Goal: Task Accomplishment & Management: Complete application form

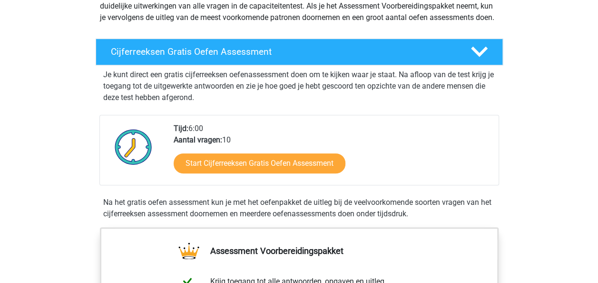
scroll to position [143, 0]
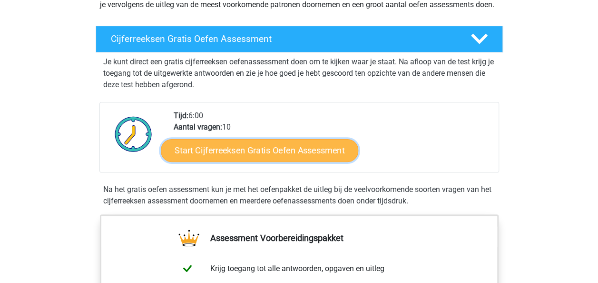
click at [232, 159] on link "Start Cijferreeksen Gratis Oefen Assessment" at bounding box center [259, 149] width 197 height 23
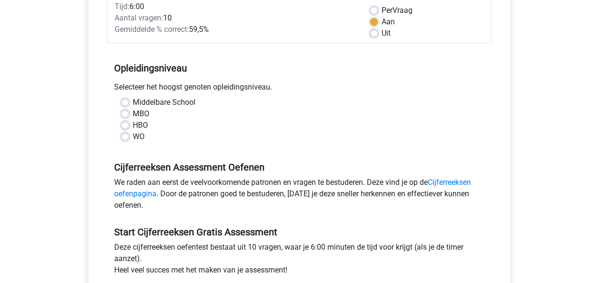
scroll to position [143, 0]
click at [133, 137] on label "WO" at bounding box center [139, 135] width 12 height 11
click at [129, 137] on input "WO" at bounding box center [125, 135] width 8 height 10
radio input "true"
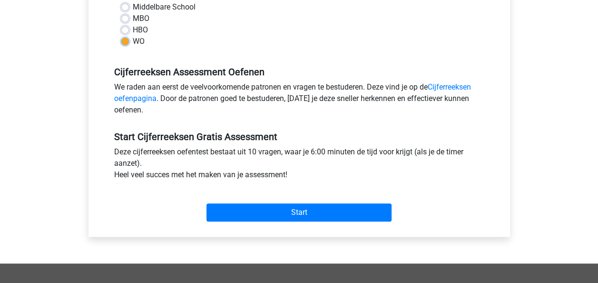
scroll to position [238, 0]
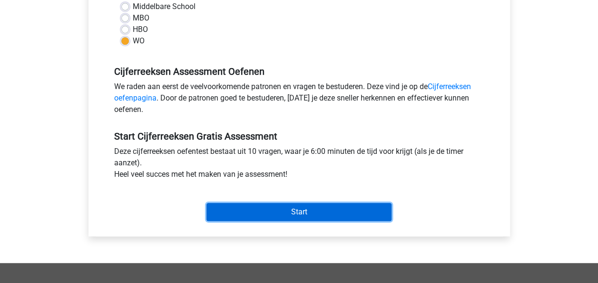
click at [286, 207] on input "Start" at bounding box center [298, 212] width 185 height 18
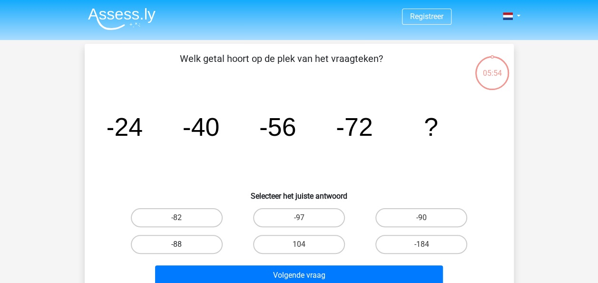
click at [180, 251] on label "-88" at bounding box center [177, 244] width 92 height 19
click at [180, 250] on input "-88" at bounding box center [180, 247] width 6 height 6
radio input "true"
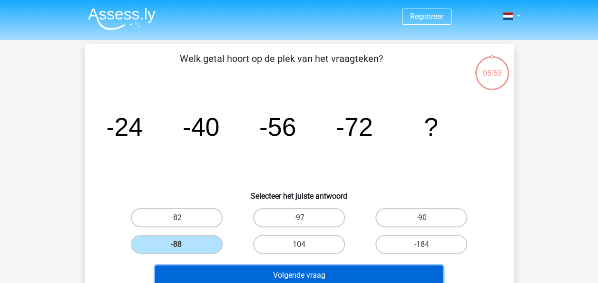
click at [297, 276] on button "Volgende vraag" at bounding box center [299, 275] width 288 height 20
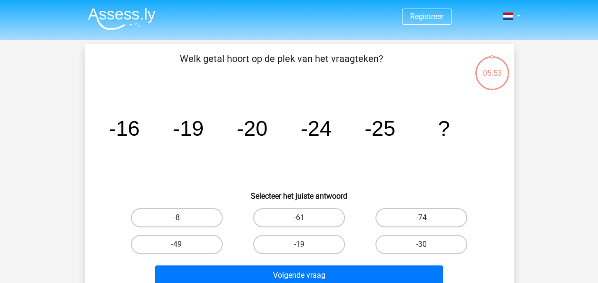
scroll to position [44, 0]
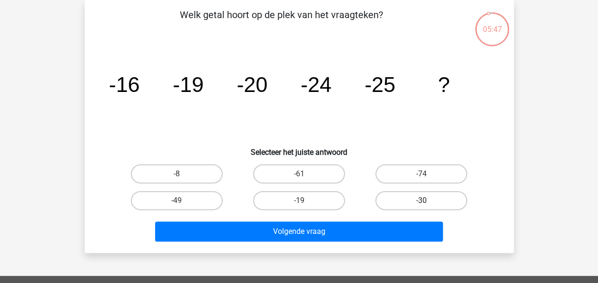
click at [432, 198] on label "-30" at bounding box center [421, 200] width 92 height 19
click at [428, 200] on input "-30" at bounding box center [425, 203] width 6 height 6
radio input "true"
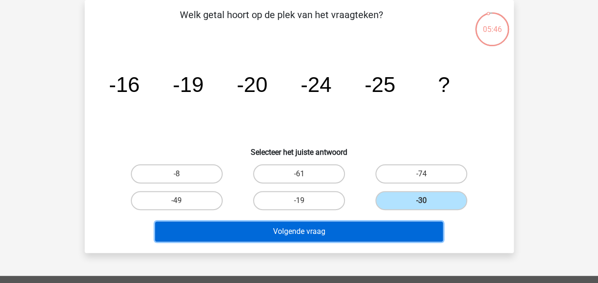
drag, startPoint x: 306, startPoint y: 228, endPoint x: 301, endPoint y: 226, distance: 6.0
click at [305, 228] on button "Volgende vraag" at bounding box center [299, 231] width 288 height 20
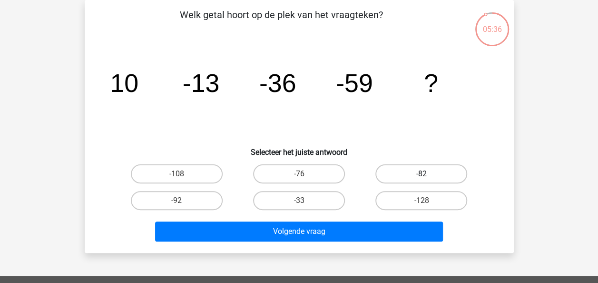
click at [432, 175] on label "-82" at bounding box center [421, 173] width 92 height 19
click at [428, 175] on input "-82" at bounding box center [425, 177] width 6 height 6
radio input "true"
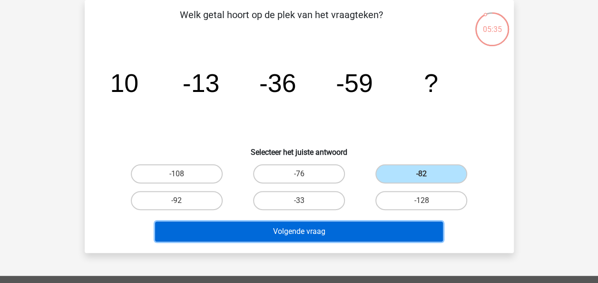
click at [305, 235] on button "Volgende vraag" at bounding box center [299, 231] width 288 height 20
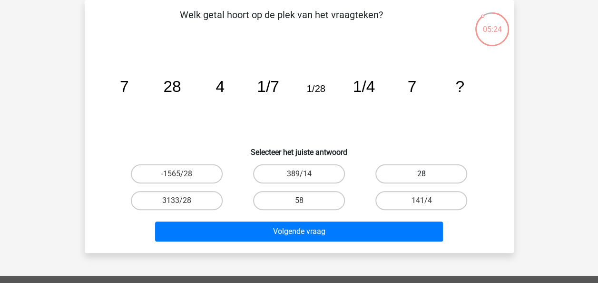
click at [416, 176] on label "28" at bounding box center [421, 173] width 92 height 19
click at [422, 176] on input "28" at bounding box center [425, 177] width 6 height 6
radio input "true"
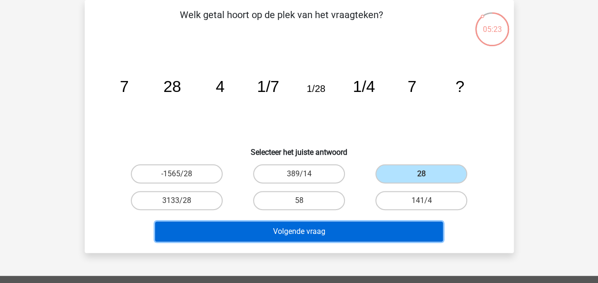
click at [300, 231] on button "Volgende vraag" at bounding box center [299, 231] width 288 height 20
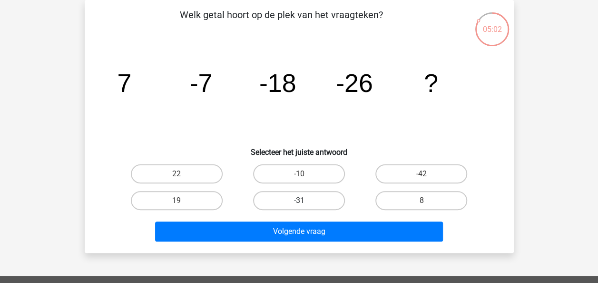
click at [306, 202] on label "-31" at bounding box center [299, 200] width 92 height 19
click at [305, 202] on input "-31" at bounding box center [302, 203] width 6 height 6
radio input "true"
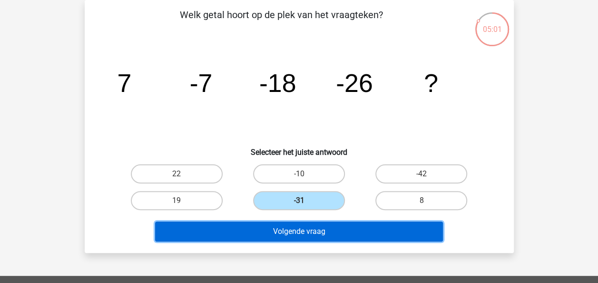
click at [290, 229] on button "Volgende vraag" at bounding box center [299, 231] width 288 height 20
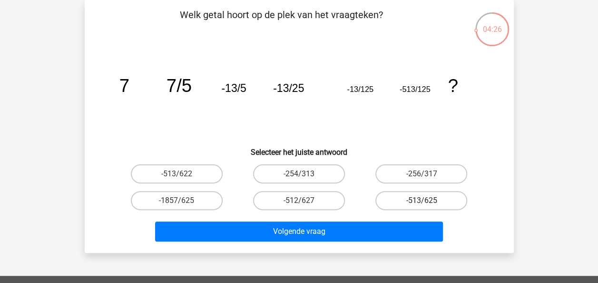
click at [417, 197] on label "-513/625" at bounding box center [421, 200] width 92 height 19
click at [422, 200] on input "-513/625" at bounding box center [425, 203] width 6 height 6
radio input "true"
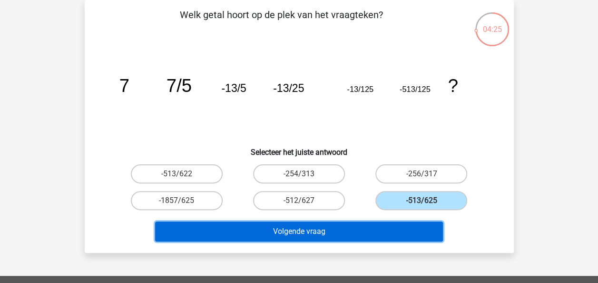
click at [299, 232] on button "Volgende vraag" at bounding box center [299, 231] width 288 height 20
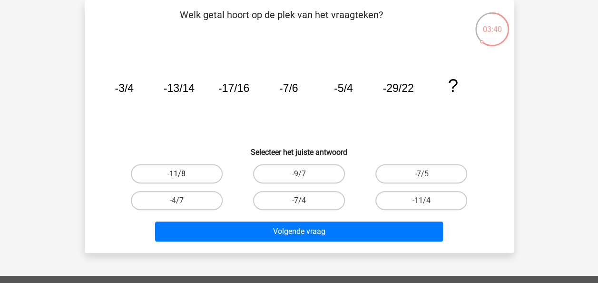
click at [193, 175] on label "-11/8" at bounding box center [177, 173] width 92 height 19
click at [183, 175] on input "-11/8" at bounding box center [180, 177] width 6 height 6
radio input "true"
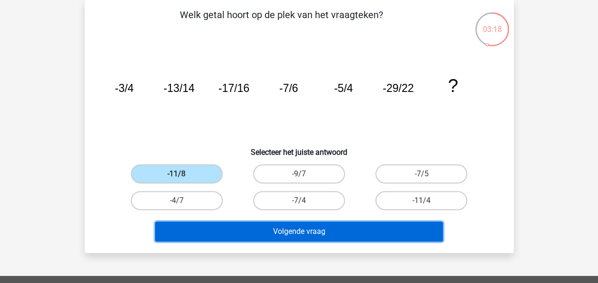
click at [303, 228] on button "Volgende vraag" at bounding box center [299, 231] width 288 height 20
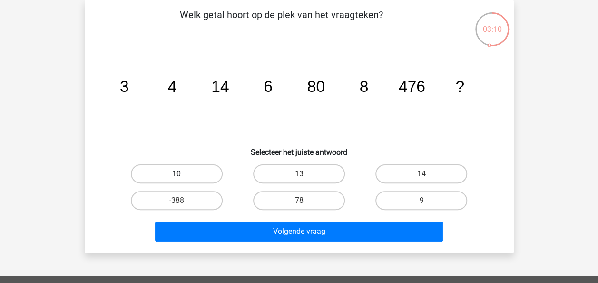
click at [185, 175] on label "10" at bounding box center [177, 173] width 92 height 19
click at [183, 175] on input "10" at bounding box center [180, 177] width 6 height 6
radio input "true"
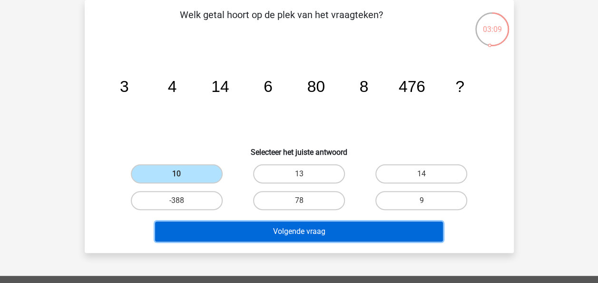
click at [320, 232] on button "Volgende vraag" at bounding box center [299, 231] width 288 height 20
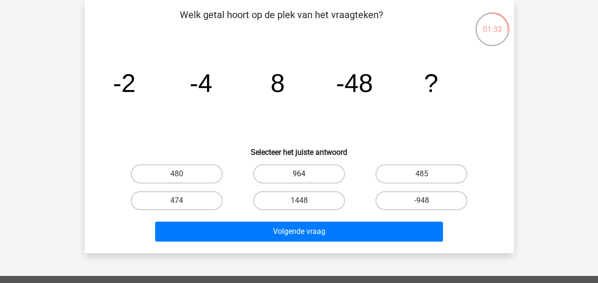
click at [297, 174] on label "964" at bounding box center [299, 173] width 92 height 19
click at [299, 174] on input "964" at bounding box center [302, 177] width 6 height 6
radio input "true"
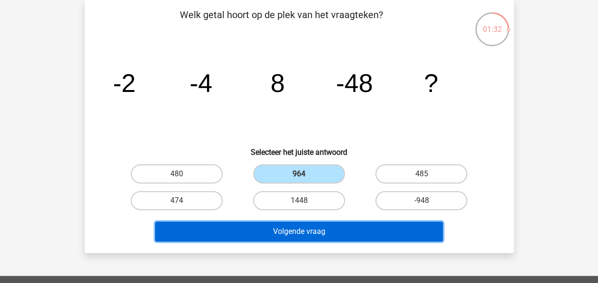
click at [295, 229] on button "Volgende vraag" at bounding box center [299, 231] width 288 height 20
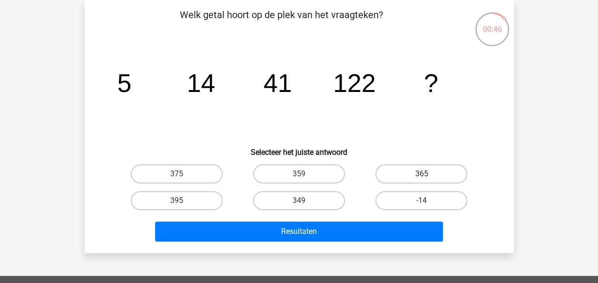
click at [423, 173] on div "365" at bounding box center [421, 173] width 115 height 19
click at [422, 170] on label "365" at bounding box center [421, 173] width 92 height 19
click at [422, 174] on input "365" at bounding box center [425, 177] width 6 height 6
radio input "true"
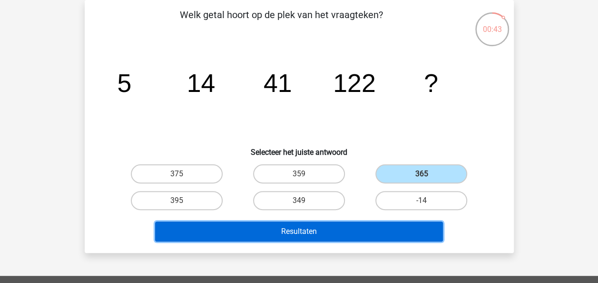
click at [289, 226] on button "Resultaten" at bounding box center [299, 231] width 288 height 20
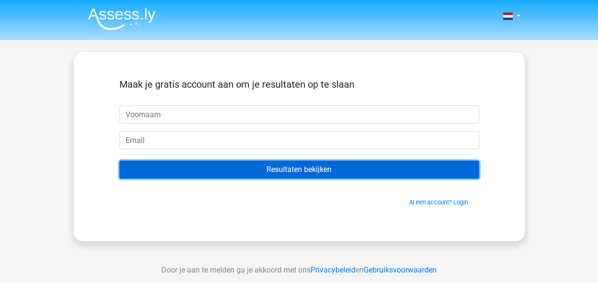
click at [281, 172] on input "Resultaten bekijken" at bounding box center [299, 169] width 360 height 18
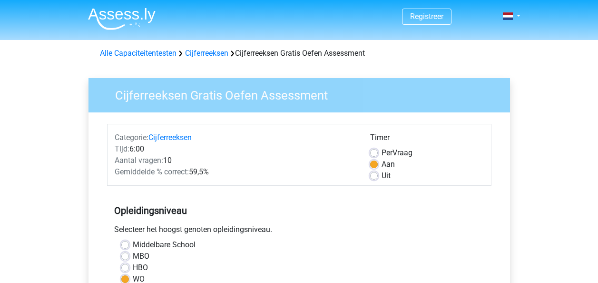
scroll to position [238, 0]
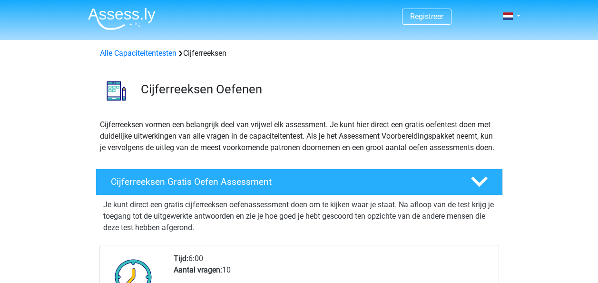
scroll to position [143, 0]
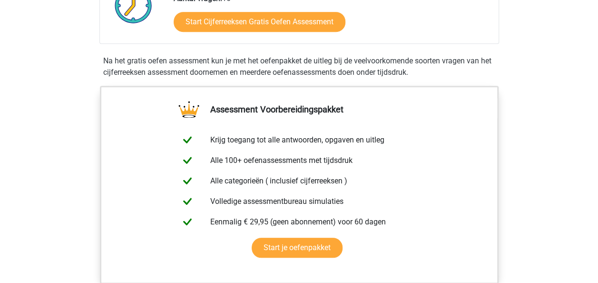
scroll to position [190, 0]
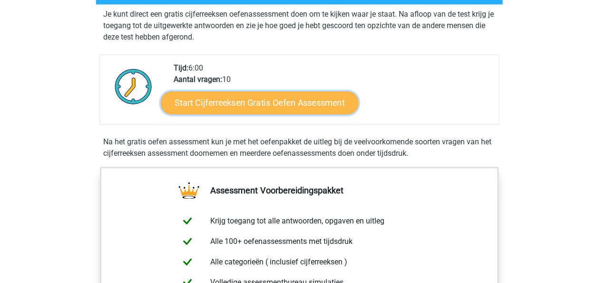
click at [249, 109] on link "Start Cijferreeksen Gratis Oefen Assessment" at bounding box center [259, 102] width 197 height 23
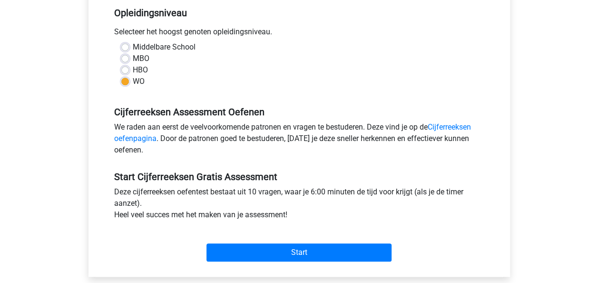
scroll to position [285, 0]
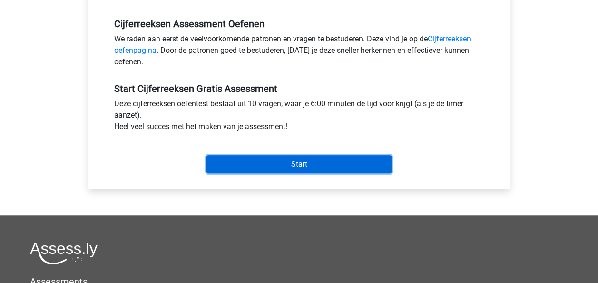
drag, startPoint x: 286, startPoint y: 160, endPoint x: 257, endPoint y: 157, distance: 28.7
click at [285, 161] on input "Start" at bounding box center [298, 164] width 185 height 18
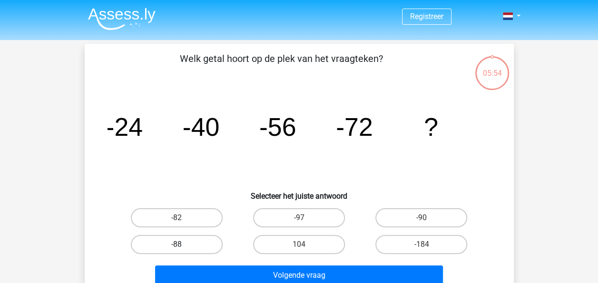
click at [191, 243] on label "-88" at bounding box center [177, 244] width 92 height 19
click at [183, 244] on input "-88" at bounding box center [180, 247] width 6 height 6
radio input "true"
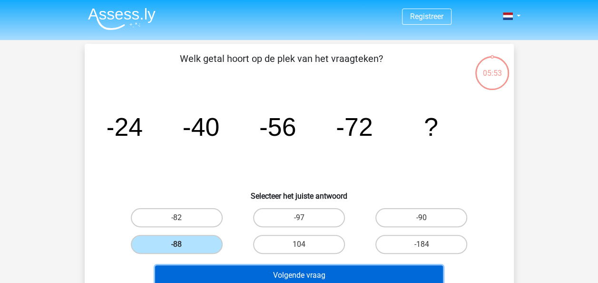
drag, startPoint x: 309, startPoint y: 273, endPoint x: 290, endPoint y: 270, distance: 19.3
click at [308, 273] on button "Volgende vraag" at bounding box center [299, 275] width 288 height 20
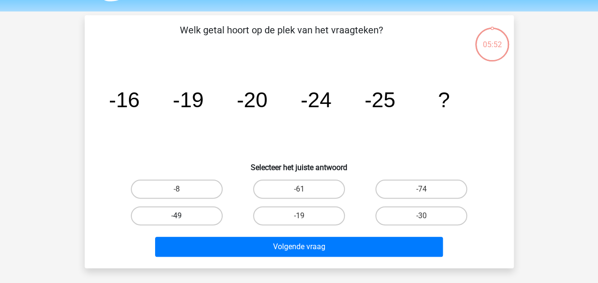
scroll to position [44, 0]
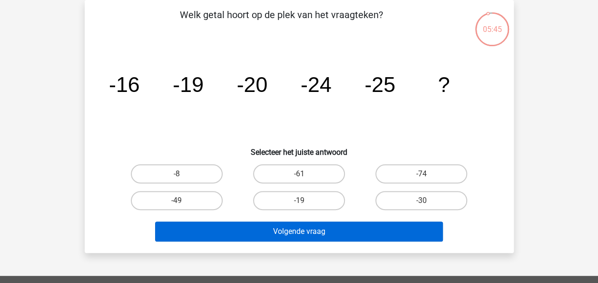
drag, startPoint x: 427, startPoint y: 196, endPoint x: 332, endPoint y: 225, distance: 99.4
click at [426, 197] on label "-30" at bounding box center [421, 200] width 92 height 19
click at [426, 200] on input "-30" at bounding box center [425, 203] width 6 height 6
radio input "true"
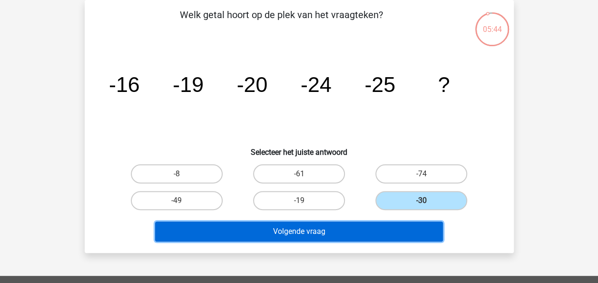
click at [284, 233] on button "Volgende vraag" at bounding box center [299, 231] width 288 height 20
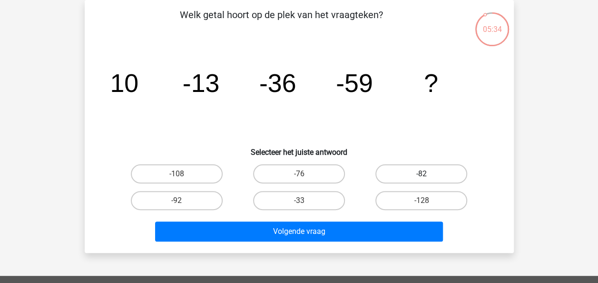
click at [426, 171] on label "-82" at bounding box center [421, 173] width 92 height 19
click at [426, 174] on input "-82" at bounding box center [425, 177] width 6 height 6
radio input "true"
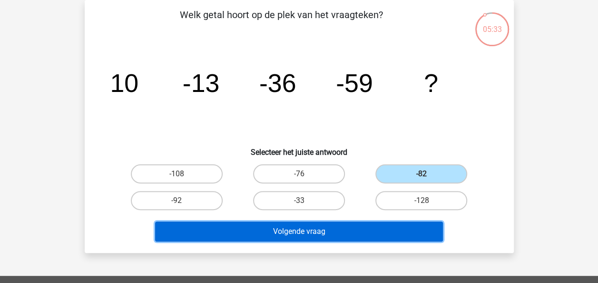
click at [293, 235] on button "Volgende vraag" at bounding box center [299, 231] width 288 height 20
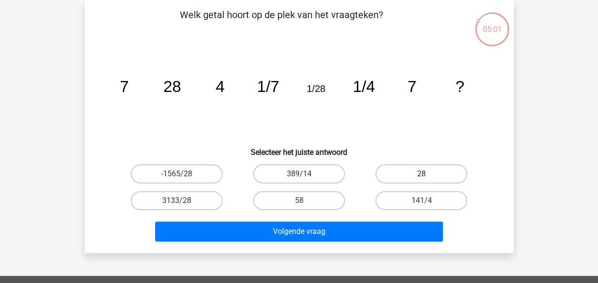
click at [422, 171] on label "28" at bounding box center [421, 173] width 92 height 19
click at [422, 174] on input "28" at bounding box center [425, 177] width 6 height 6
radio input "true"
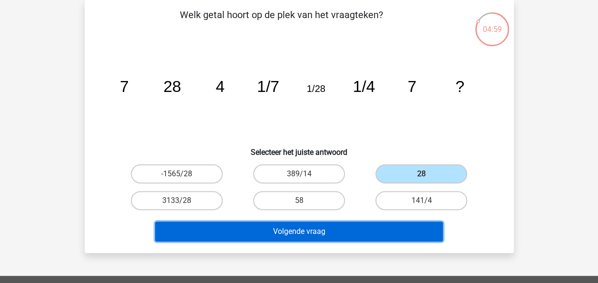
click at [290, 228] on button "Volgende vraag" at bounding box center [299, 231] width 288 height 20
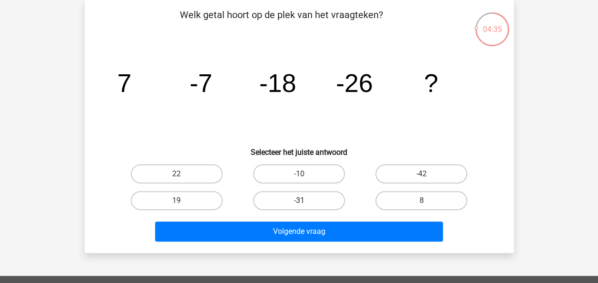
click at [299, 192] on label "-31" at bounding box center [299, 200] width 92 height 19
click at [299, 200] on input "-31" at bounding box center [302, 203] width 6 height 6
radio input "true"
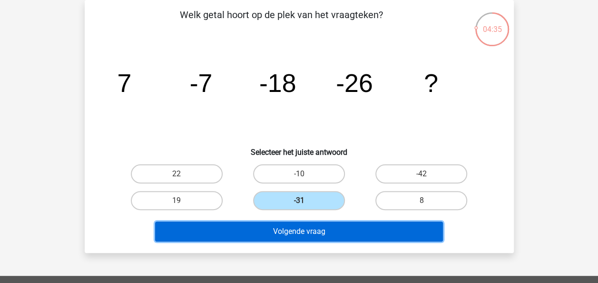
click at [298, 233] on button "Volgende vraag" at bounding box center [299, 231] width 288 height 20
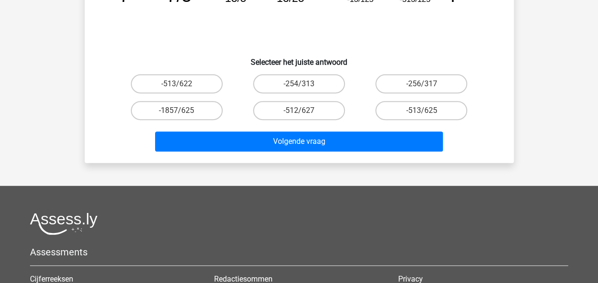
scroll to position [139, 0]
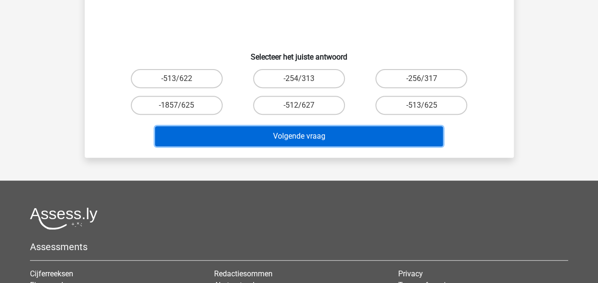
click at [312, 136] on button "Volgende vraag" at bounding box center [299, 136] width 288 height 20
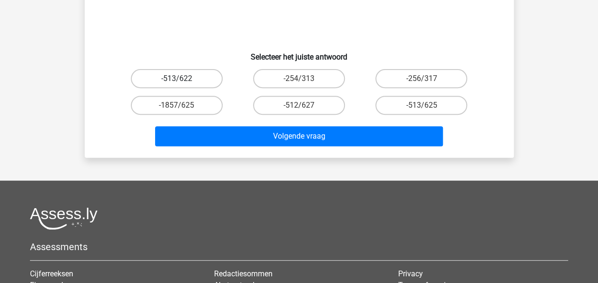
click at [190, 77] on label "-513/622" at bounding box center [177, 78] width 92 height 19
click at [183, 79] on input "-513/622" at bounding box center [180, 82] width 6 height 6
radio input "true"
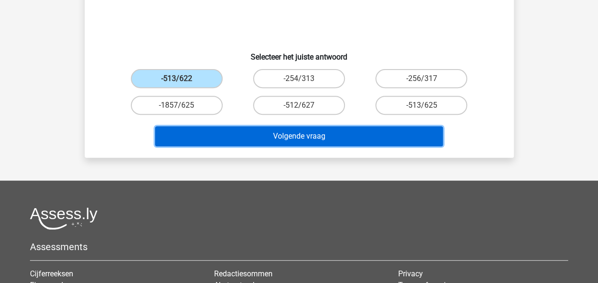
click at [268, 128] on button "Volgende vraag" at bounding box center [299, 136] width 288 height 20
click at [289, 134] on button "Volgende vraag" at bounding box center [299, 136] width 288 height 20
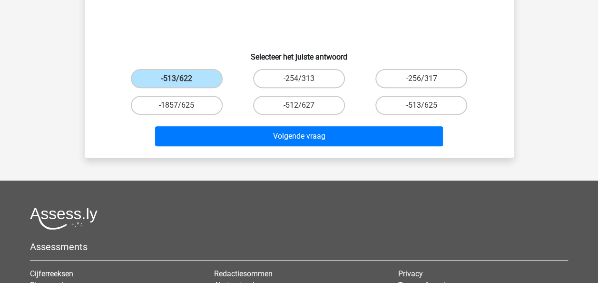
click at [282, 125] on div "Volgende vraag" at bounding box center [299, 133] width 399 height 31
click at [318, 103] on label "-512/627" at bounding box center [299, 105] width 92 height 19
click at [305, 105] on input "-512/627" at bounding box center [302, 108] width 6 height 6
radio input "true"
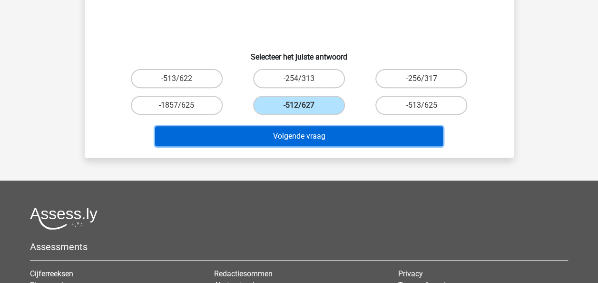
click at [294, 135] on button "Volgende vraag" at bounding box center [299, 136] width 288 height 20
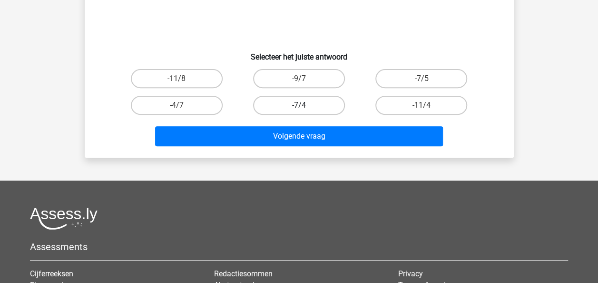
click at [294, 108] on label "-7/4" at bounding box center [299, 105] width 92 height 19
click at [299, 108] on input "-7/4" at bounding box center [302, 108] width 6 height 6
radio input "true"
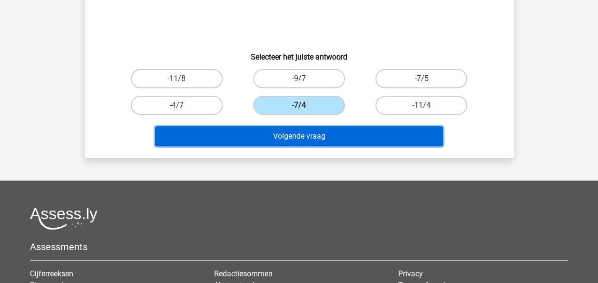
click at [298, 145] on button "Volgende vraag" at bounding box center [299, 136] width 288 height 20
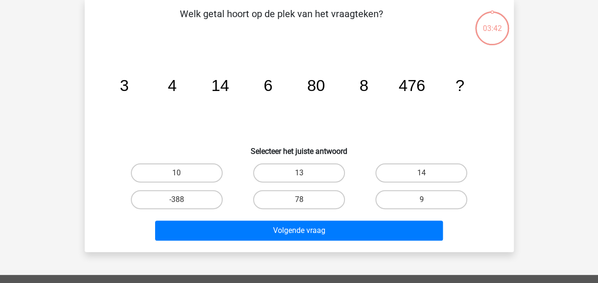
scroll to position [44, 0]
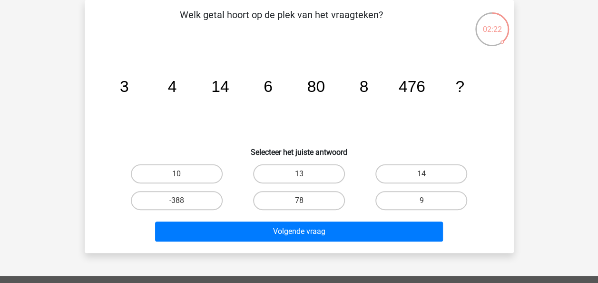
click at [303, 201] on input "78" at bounding box center [302, 203] width 6 height 6
radio input "true"
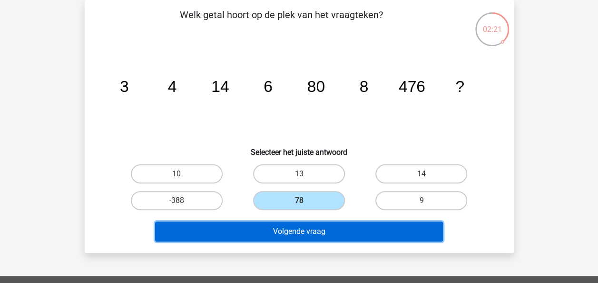
click at [294, 228] on button "Volgende vraag" at bounding box center [299, 231] width 288 height 20
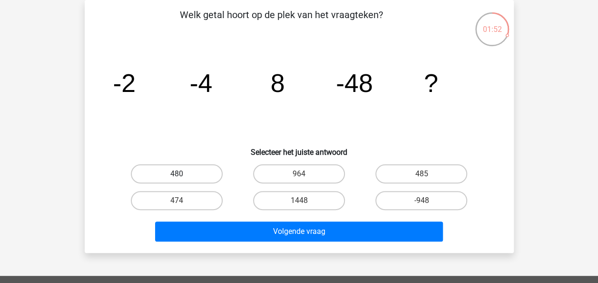
click at [187, 171] on label "480" at bounding box center [177, 173] width 92 height 19
click at [183, 174] on input "480" at bounding box center [180, 177] width 6 height 6
radio input "true"
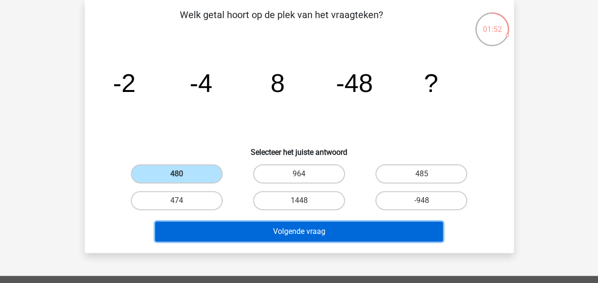
click at [301, 226] on button "Volgende vraag" at bounding box center [299, 231] width 288 height 20
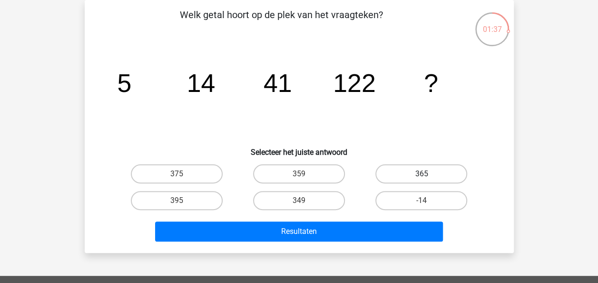
click at [419, 172] on label "365" at bounding box center [421, 173] width 92 height 19
click at [422, 174] on input "365" at bounding box center [425, 177] width 6 height 6
radio input "true"
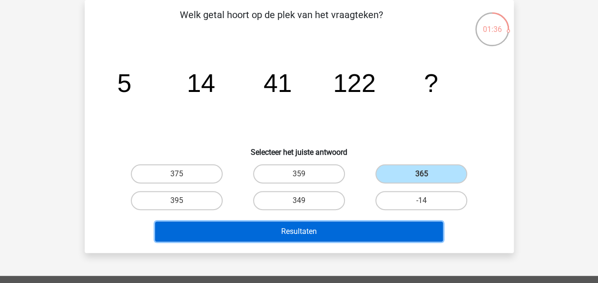
click at [290, 236] on button "Resultaten" at bounding box center [299, 231] width 288 height 20
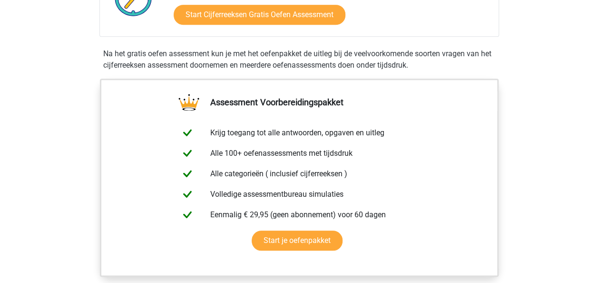
scroll to position [285, 0]
